Goal: Task Accomplishment & Management: Use online tool/utility

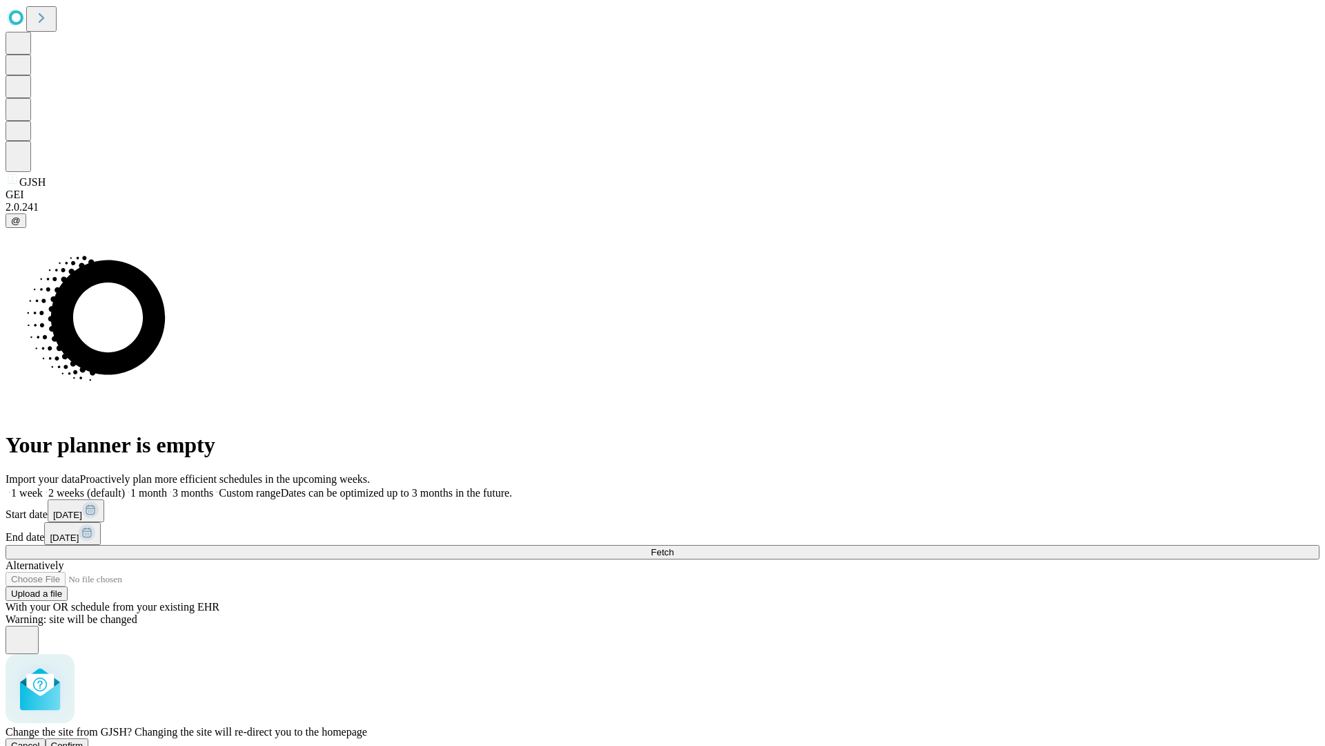
click at [84, 740] on span "Confirm" at bounding box center [67, 745] width 32 height 10
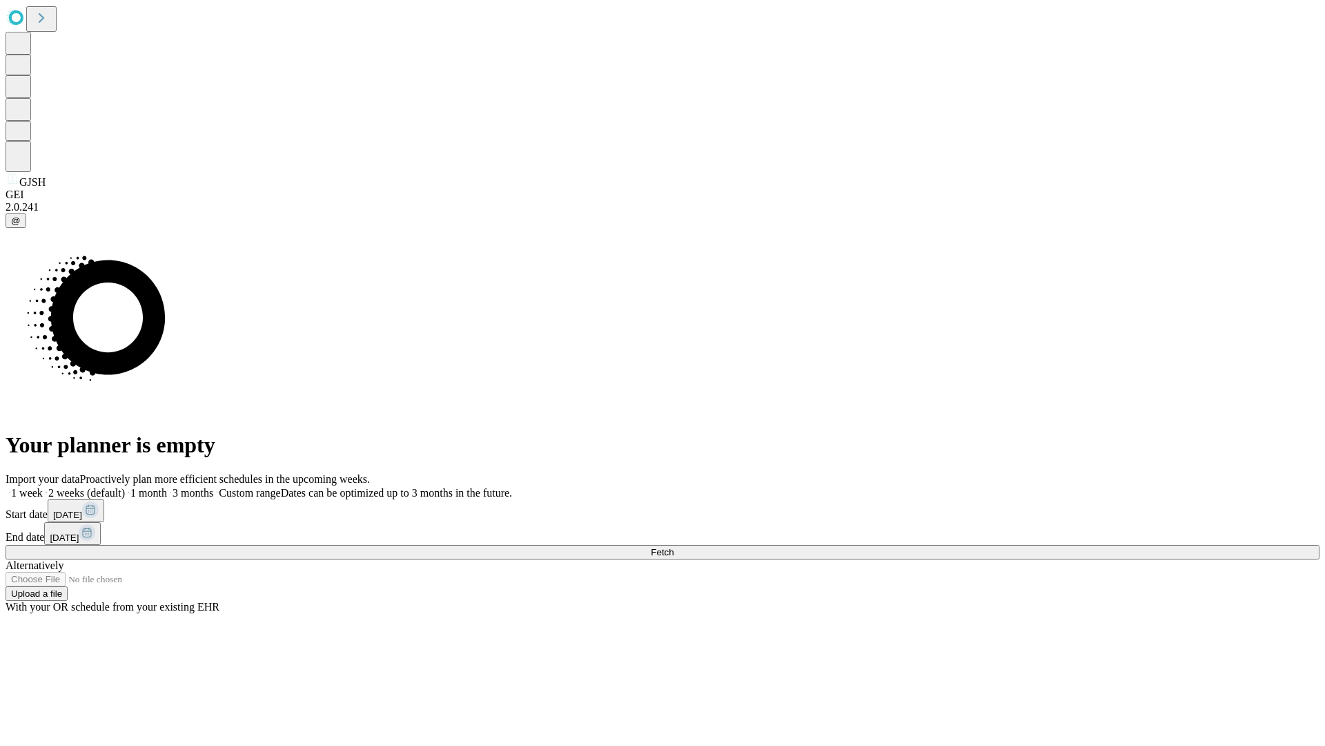
click at [43, 487] on label "1 week" at bounding box center [24, 493] width 37 height 12
click at [674, 547] on span "Fetch" at bounding box center [662, 552] width 23 height 10
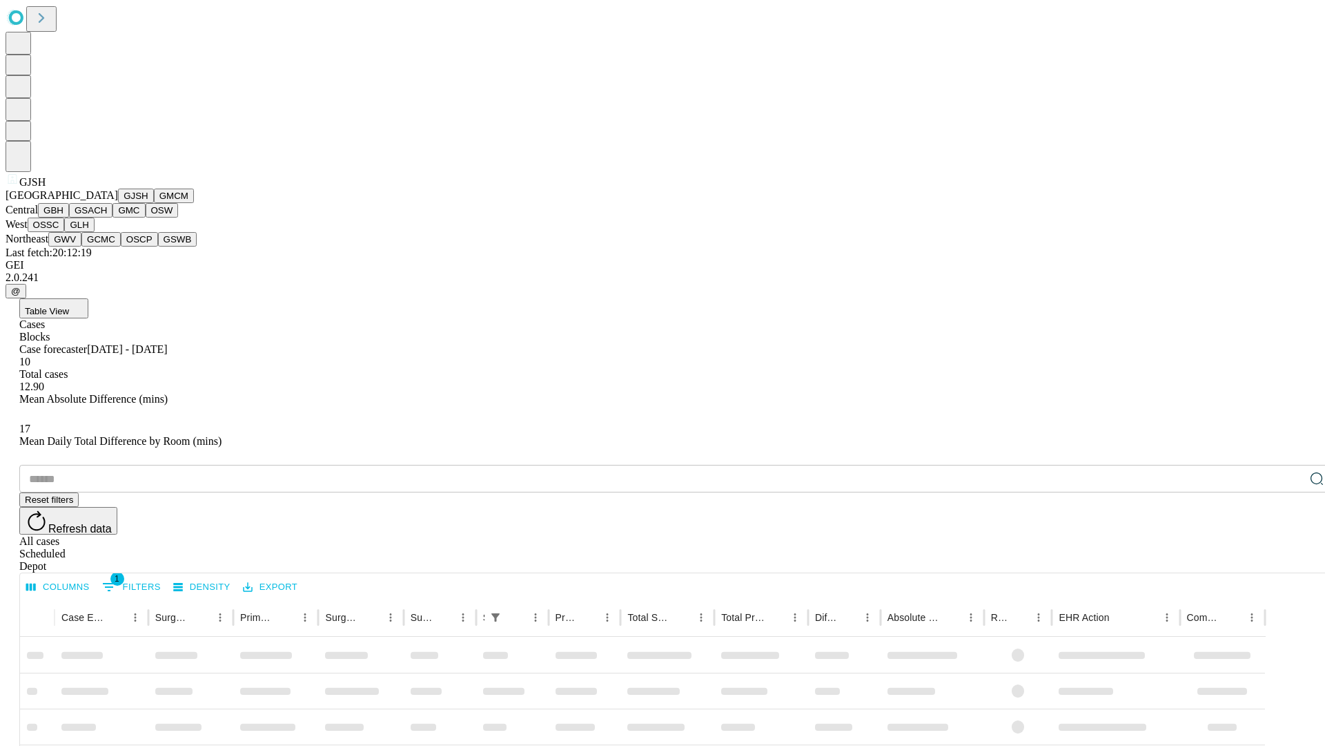
click at [154, 203] on button "GMCM" at bounding box center [174, 195] width 40 height 14
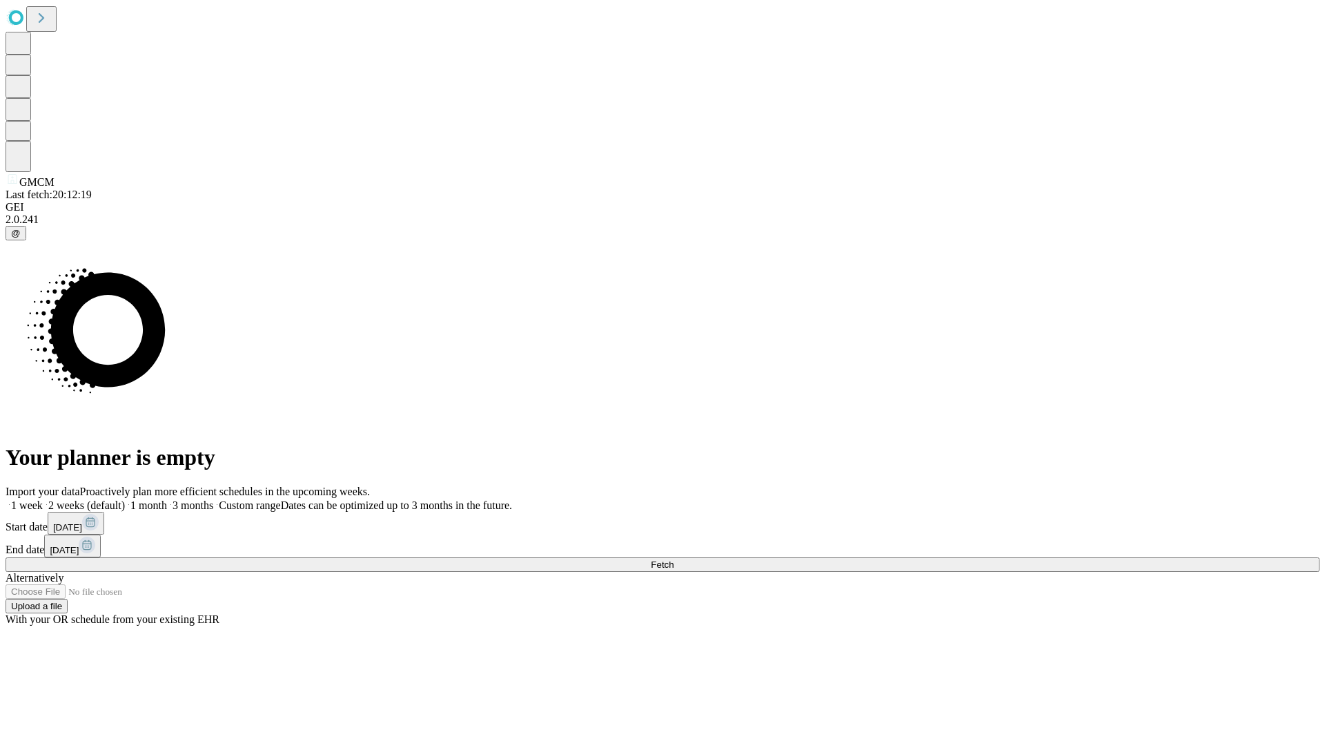
click at [43, 499] on label "1 week" at bounding box center [24, 505] width 37 height 12
click at [674, 559] on span "Fetch" at bounding box center [662, 564] width 23 height 10
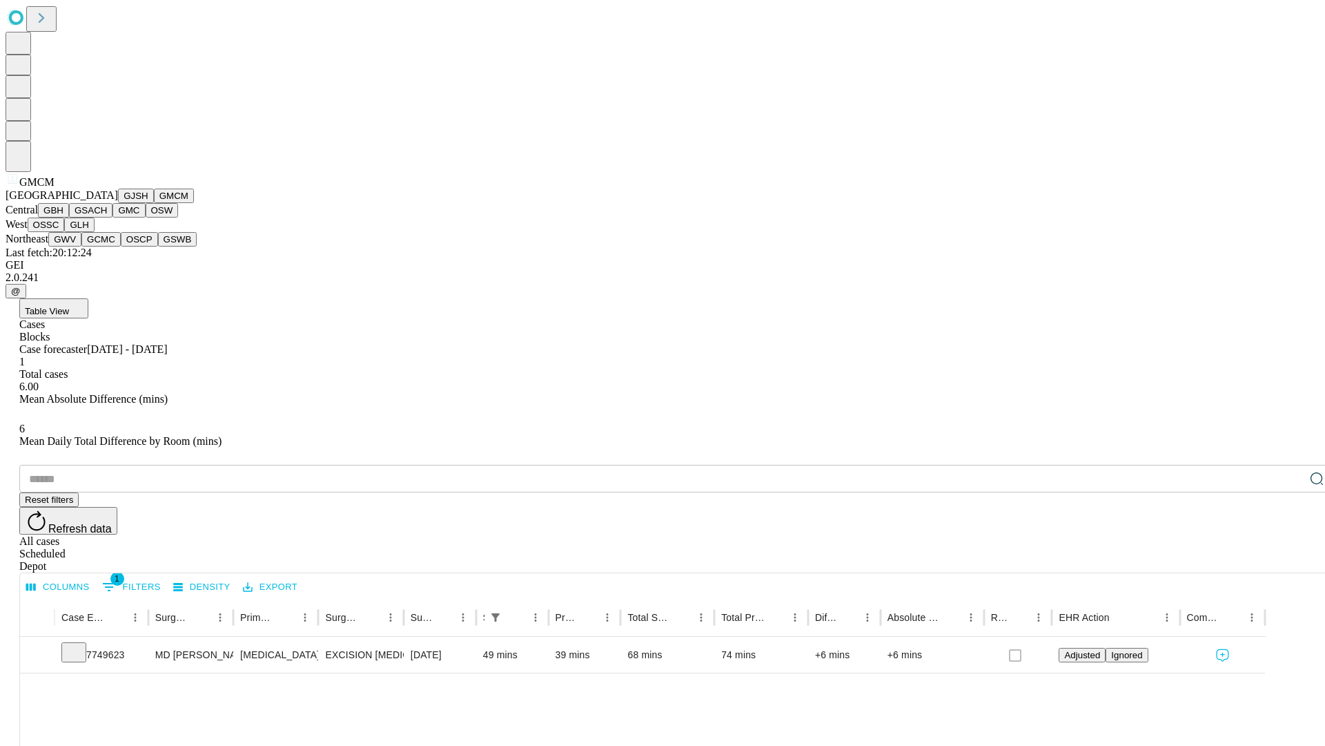
click at [69, 217] on button "GBH" at bounding box center [53, 210] width 31 height 14
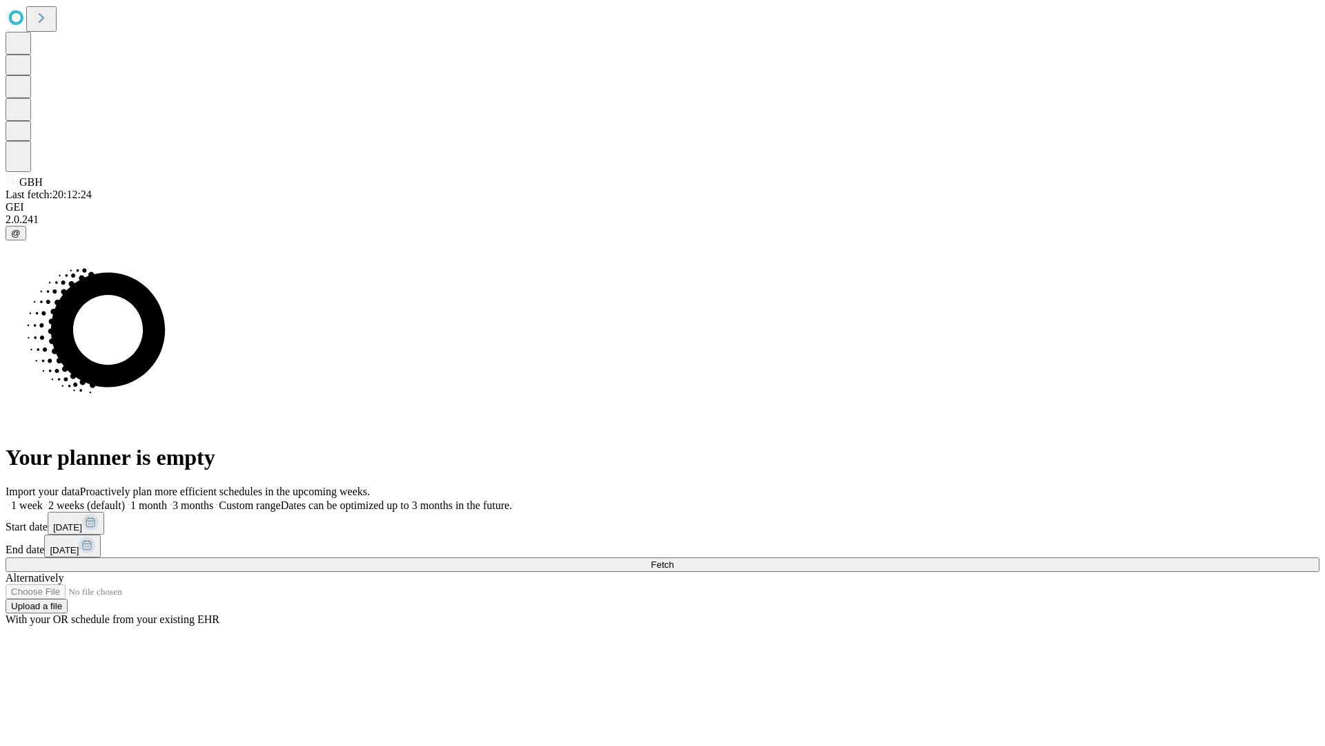
click at [43, 499] on label "1 week" at bounding box center [24, 505] width 37 height 12
click at [674, 559] on span "Fetch" at bounding box center [662, 564] width 23 height 10
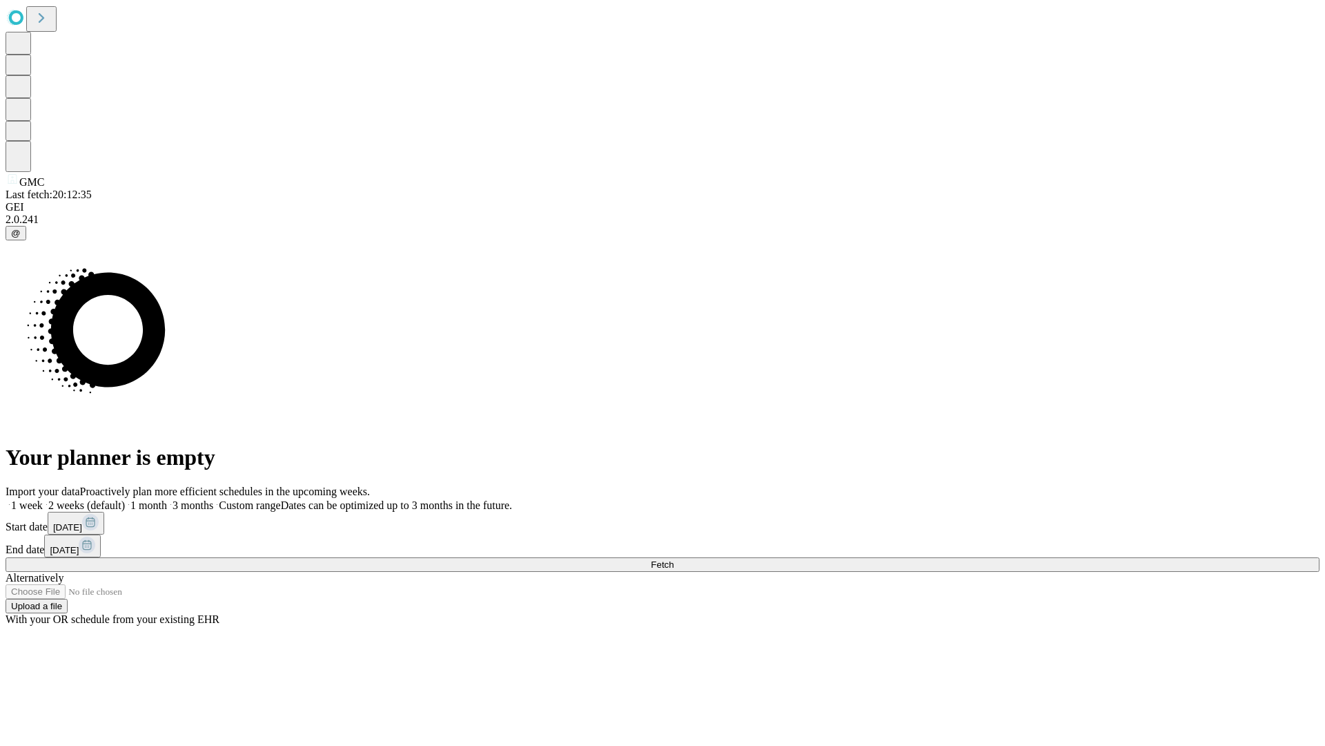
click at [43, 499] on label "1 week" at bounding box center [24, 505] width 37 height 12
click at [674, 559] on span "Fetch" at bounding box center [662, 564] width 23 height 10
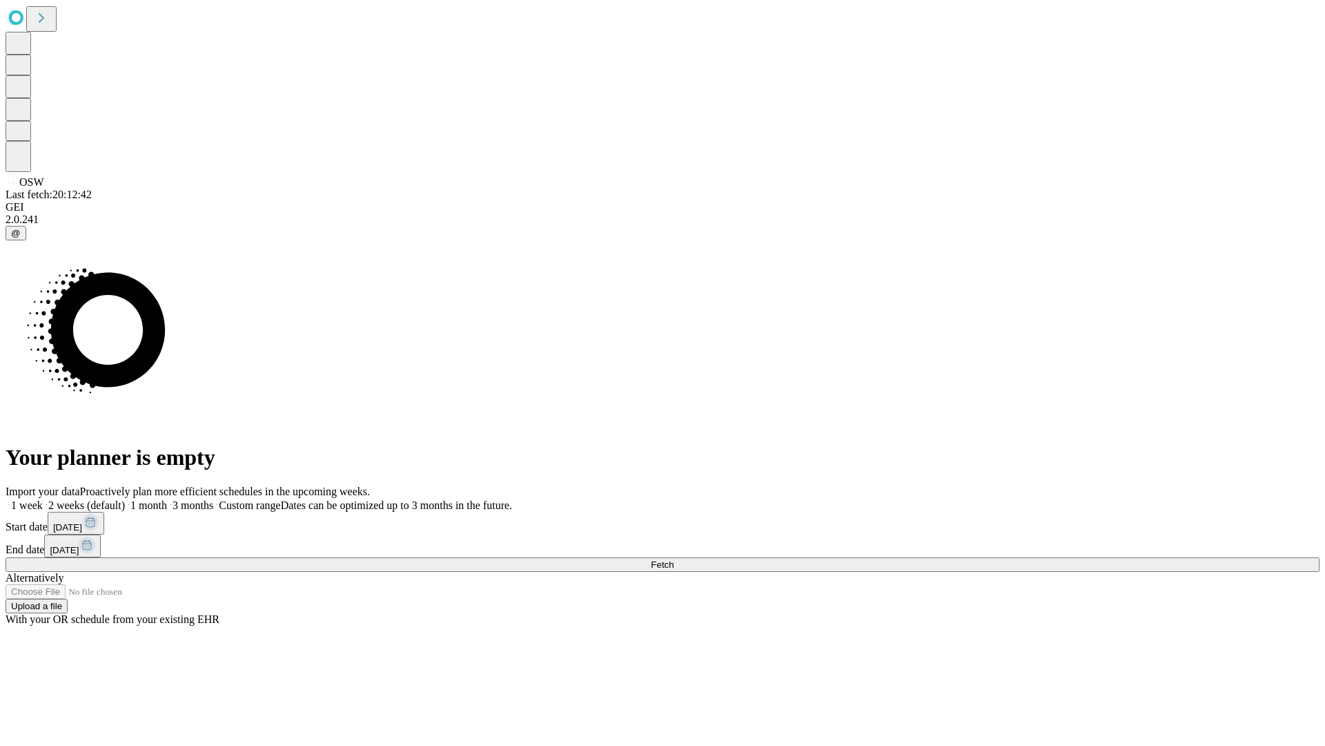
click at [43, 499] on label "1 week" at bounding box center [24, 505] width 37 height 12
click at [674, 559] on span "Fetch" at bounding box center [662, 564] width 23 height 10
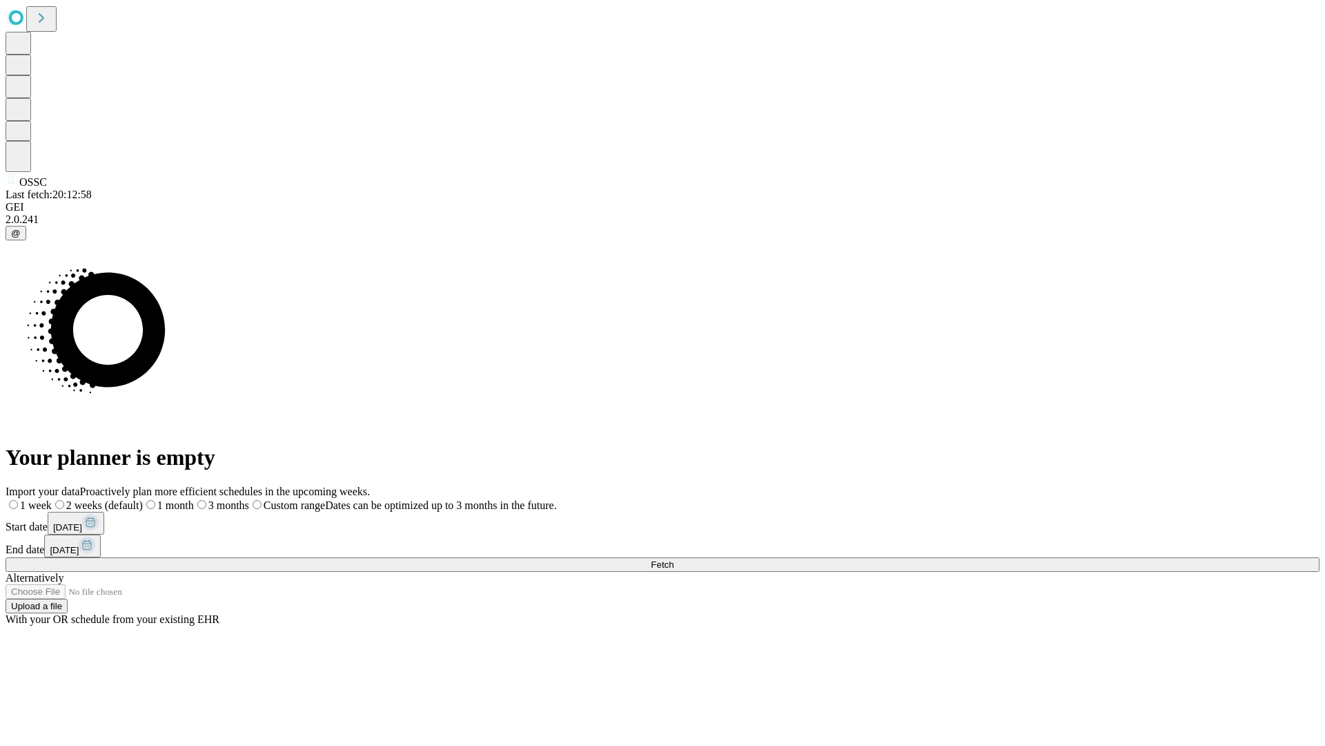
click at [52, 499] on label "1 week" at bounding box center [29, 505] width 46 height 12
click at [674, 559] on span "Fetch" at bounding box center [662, 564] width 23 height 10
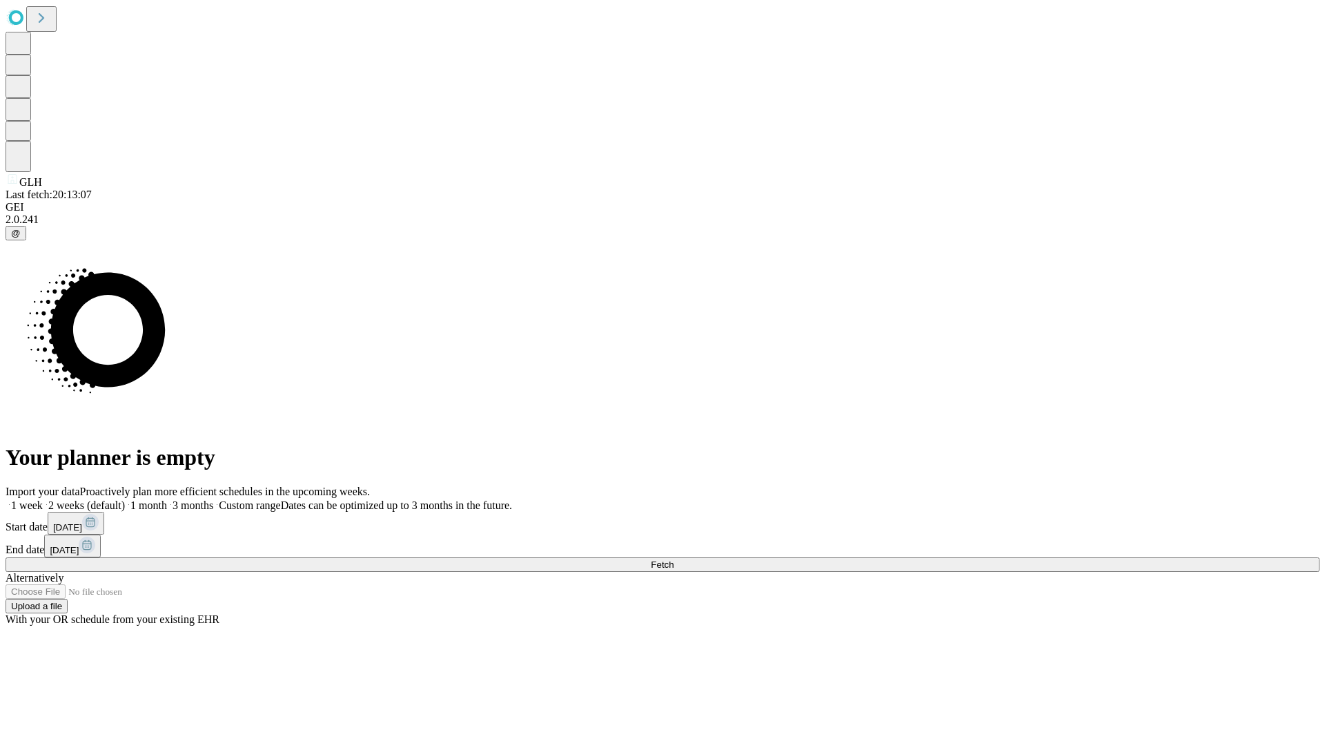
click at [43, 499] on label "1 week" at bounding box center [24, 505] width 37 height 12
click at [674, 559] on span "Fetch" at bounding box center [662, 564] width 23 height 10
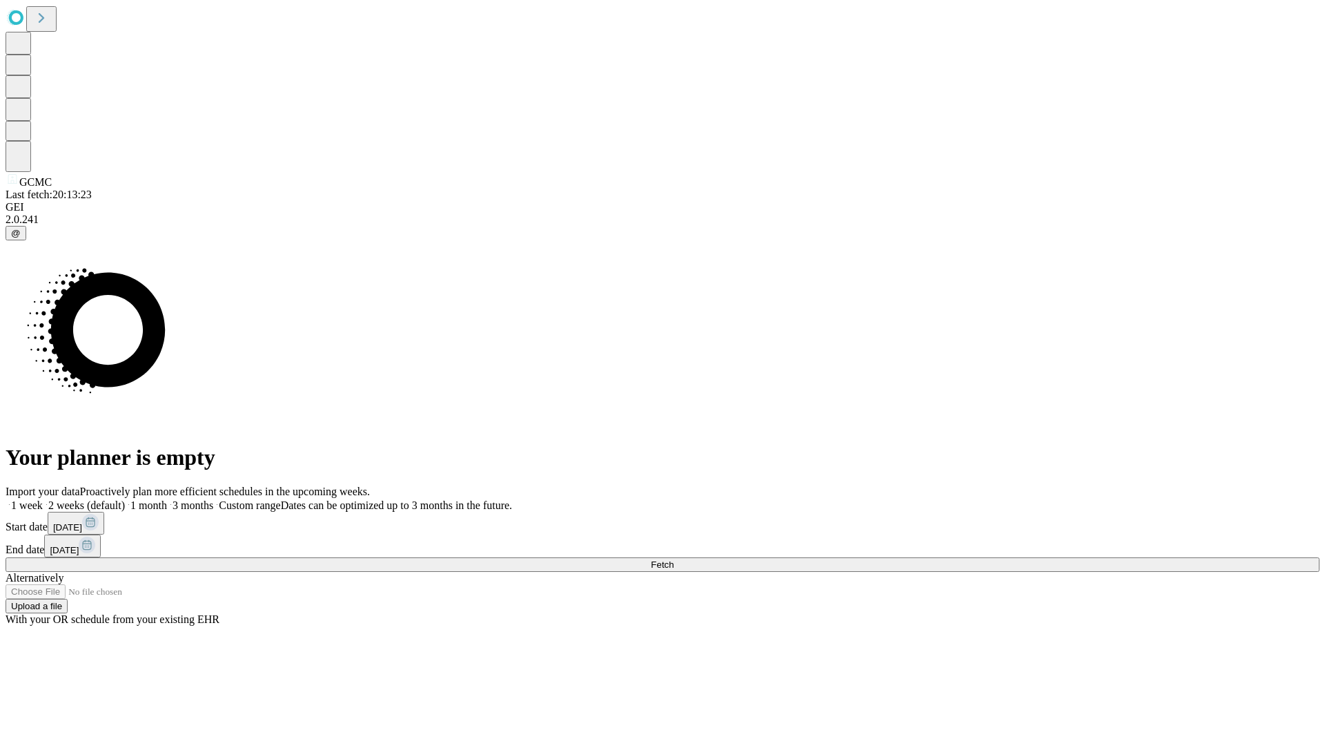
click at [674, 559] on span "Fetch" at bounding box center [662, 564] width 23 height 10
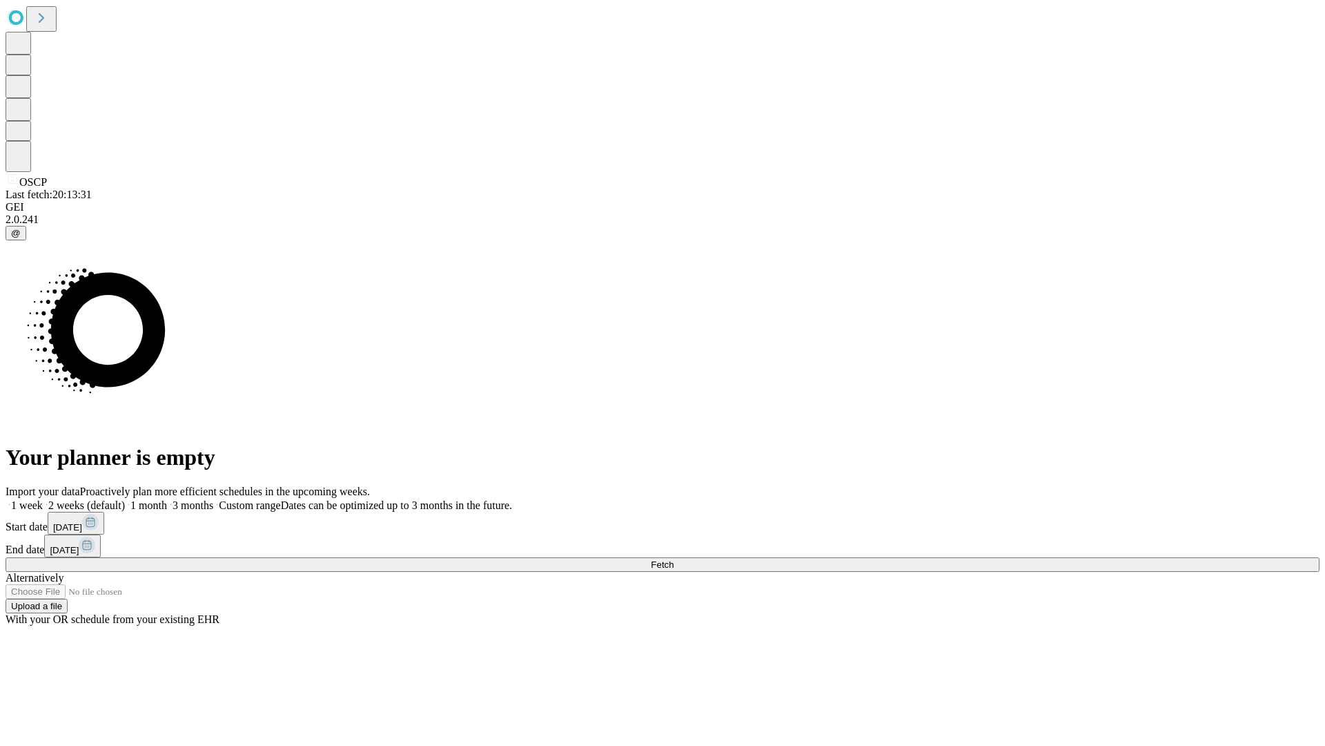
click at [43, 499] on label "1 week" at bounding box center [24, 505] width 37 height 12
click at [674, 559] on span "Fetch" at bounding box center [662, 564] width 23 height 10
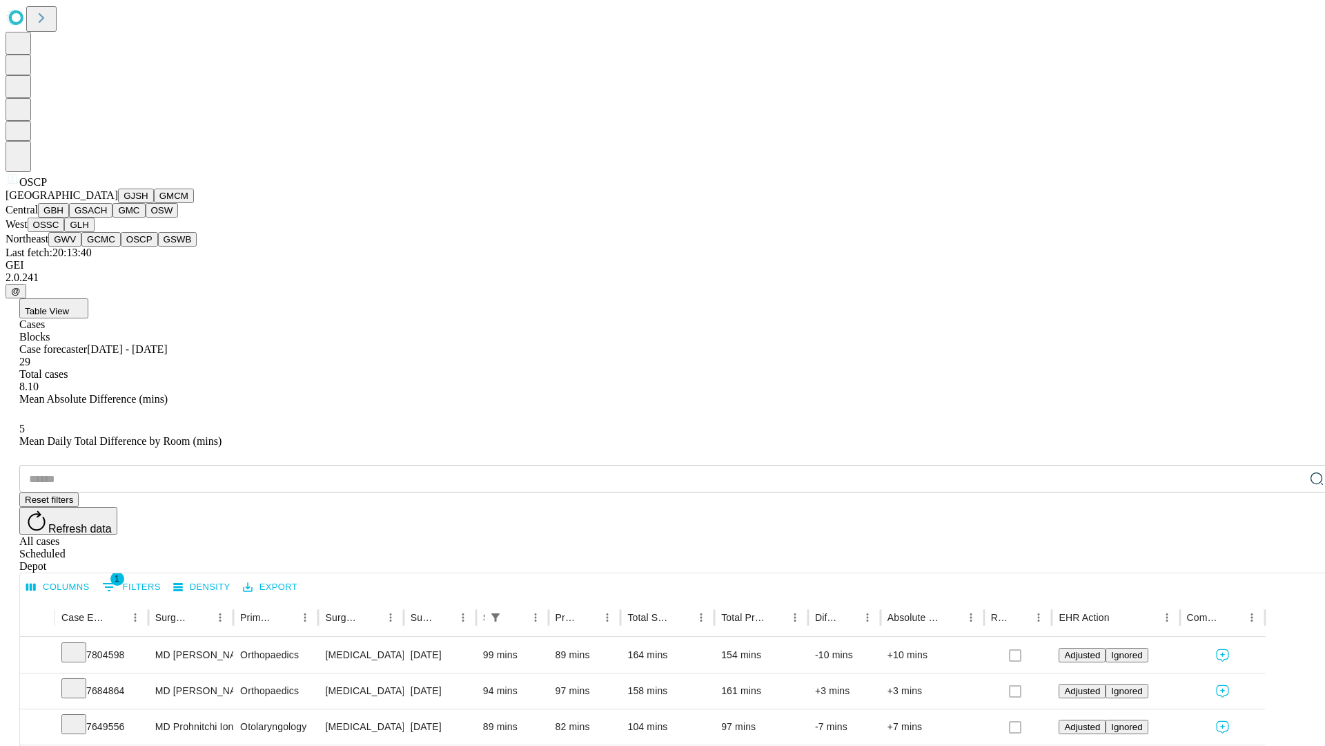
click at [158, 246] on button "GSWB" at bounding box center [177, 239] width 39 height 14
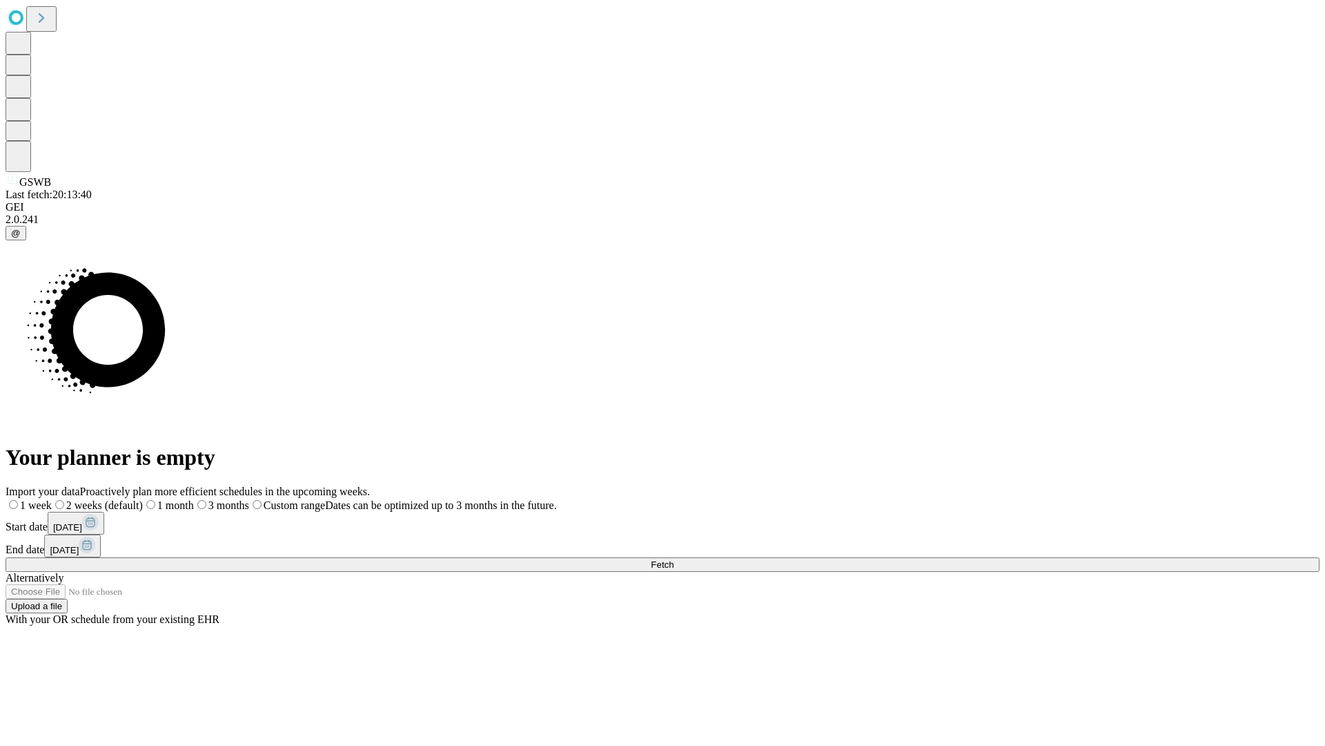
click at [52, 499] on label "1 week" at bounding box center [29, 505] width 46 height 12
click at [674, 559] on span "Fetch" at bounding box center [662, 564] width 23 height 10
